Goal: Use online tool/utility: Use online tool/utility

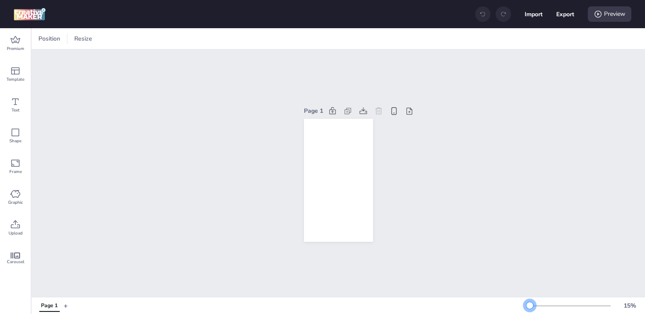
drag, startPoint x: 546, startPoint y: 303, endPoint x: 532, endPoint y: 303, distance: 14.1
click at [532, 303] on div at bounding box center [529, 305] width 7 height 7
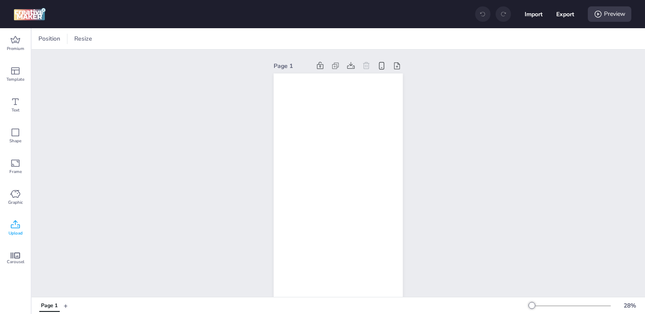
click at [15, 224] on icon at bounding box center [15, 224] width 10 height 10
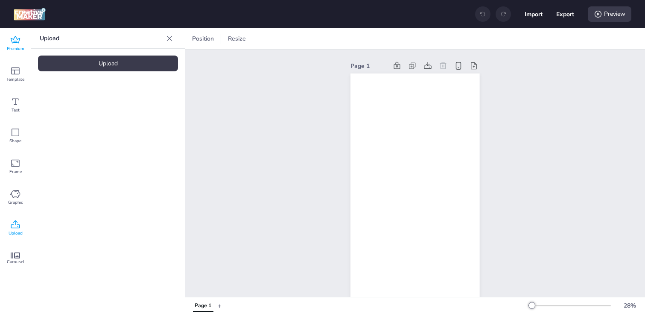
click at [17, 51] on span "Premium" at bounding box center [15, 48] width 17 height 7
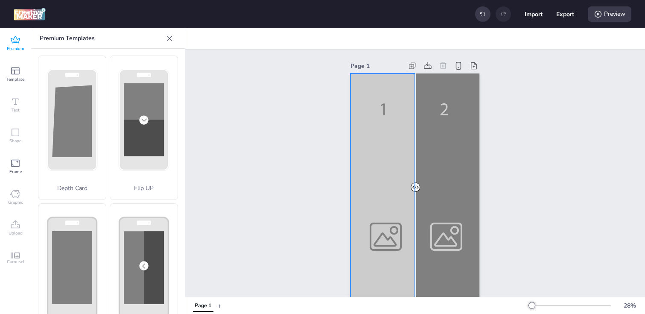
click at [370, 171] on div at bounding box center [414, 188] width 129 height 230
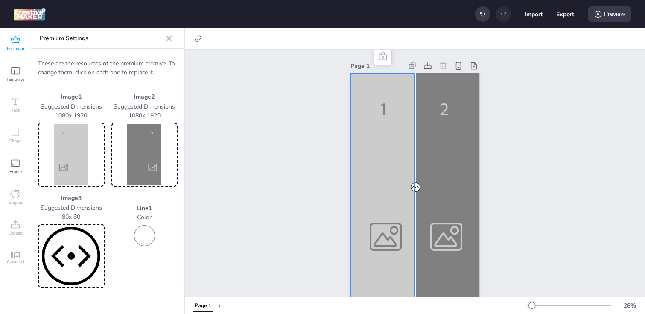
click at [77, 143] on img at bounding box center [71, 154] width 63 height 61
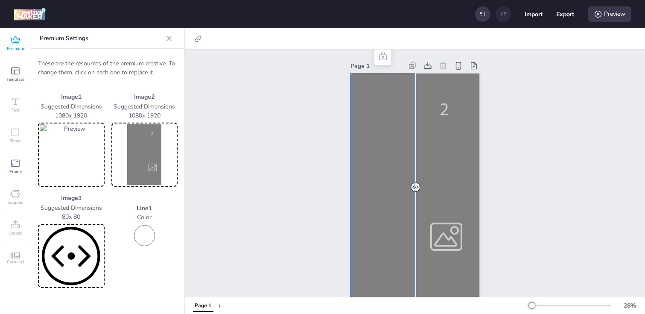
click at [128, 157] on img at bounding box center [144, 154] width 63 height 61
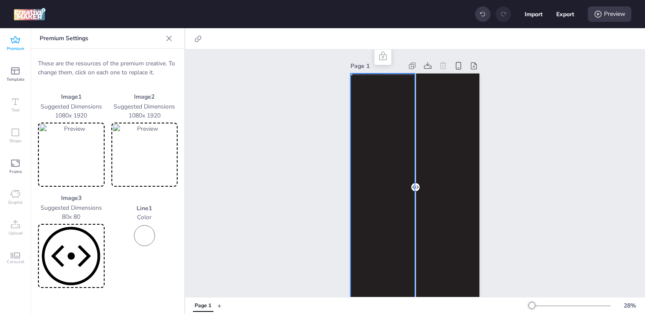
click at [353, 142] on div at bounding box center [414, 188] width 129 height 230
click at [391, 119] on div at bounding box center [414, 188] width 129 height 230
click at [203, 40] on div at bounding box center [198, 39] width 12 height 14
click at [166, 59] on span "Activate hyperlink" at bounding box center [142, 60] width 47 height 9
click at [114, 61] on input "Activate hyperlink" at bounding box center [111, 64] width 6 height 6
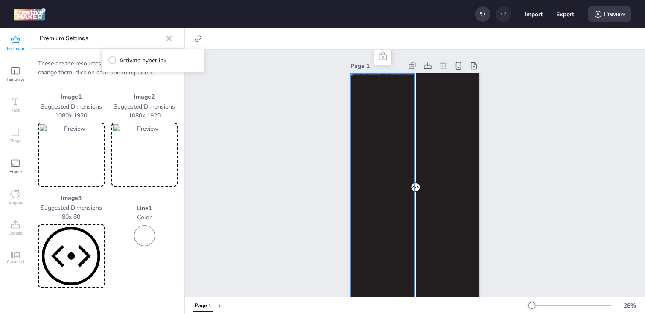
checkbox input "true"
click at [141, 87] on span "Click Tag" at bounding box center [137, 84] width 23 height 9
click at [120, 87] on input "Click Tag" at bounding box center [118, 88] width 6 height 6
radio input "true"
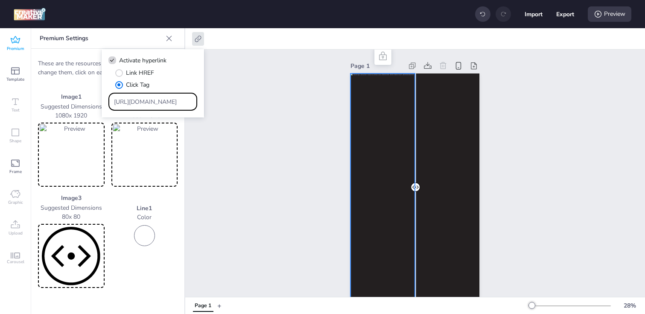
drag, startPoint x: 166, startPoint y: 104, endPoint x: 74, endPoint y: 102, distance: 92.2
click at [74, 102] on body "Import Export Preview Premium Template Text Shape Frame Graphic Upload Carousel…" at bounding box center [322, 157] width 645 height 314
paste input "[DOMAIN_NAME][URL]"
type input "[URL][DOMAIN_NAME]"
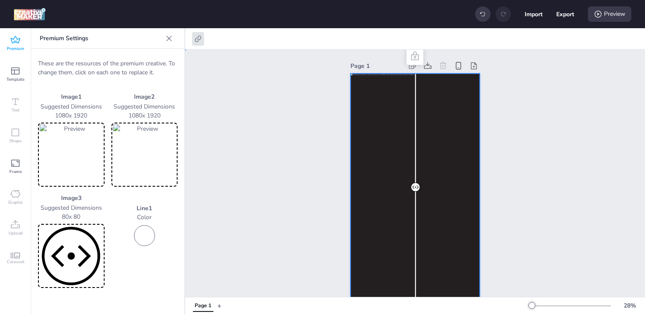
click at [437, 142] on div at bounding box center [414, 188] width 129 height 230
click at [384, 146] on div at bounding box center [414, 188] width 129 height 230
click at [439, 141] on div at bounding box center [414, 188] width 129 height 230
click at [566, 18] on button "Export" at bounding box center [565, 14] width 18 height 18
select select "html"
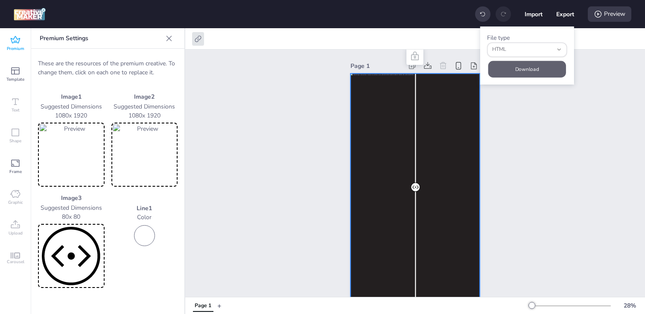
click at [532, 64] on button "Download" at bounding box center [527, 69] width 78 height 17
